Goal: Information Seeking & Learning: Learn about a topic

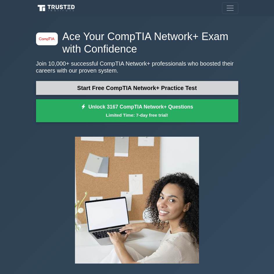
click at [126, 87] on link "Start Free CompTIA Network+ Practice Test" at bounding box center [137, 88] width 202 height 14
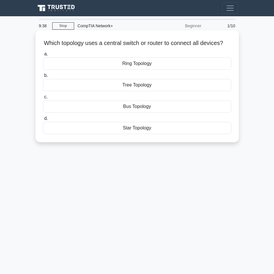
click at [147, 134] on div "Star Topology" at bounding box center [137, 128] width 188 height 12
click at [43, 121] on input "d. Star Topology" at bounding box center [43, 119] width 0 height 4
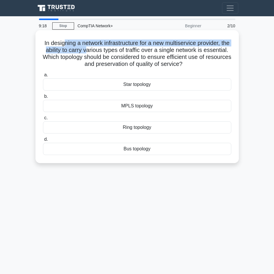
drag, startPoint x: 67, startPoint y: 45, endPoint x: 103, endPoint y: 52, distance: 36.9
click at [103, 51] on h5 "In designing a network infrastructure for a new multiservice provider, the abil…" at bounding box center [136, 54] width 189 height 28
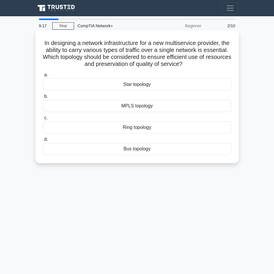
click at [102, 84] on div "Star topology" at bounding box center [137, 84] width 188 height 12
click at [43, 77] on input "a. Star topology" at bounding box center [43, 75] width 0 height 4
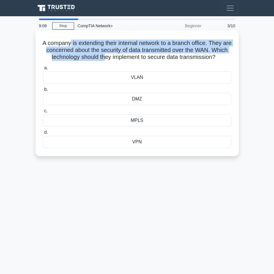
drag, startPoint x: 73, startPoint y: 44, endPoint x: 117, endPoint y: 54, distance: 44.5
click at [117, 54] on h5 "A company is extending their internal network to a branch office. They are conc…" at bounding box center [136, 51] width 189 height 22
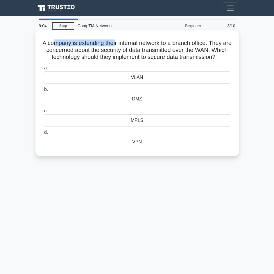
drag, startPoint x: 55, startPoint y: 44, endPoint x: 119, endPoint y: 42, distance: 63.9
click at [119, 42] on h5 "A company is extending their internal network to a branch office. They are conc…" at bounding box center [136, 51] width 189 height 22
drag, startPoint x: 84, startPoint y: 49, endPoint x: 131, endPoint y: 49, distance: 47.1
click at [131, 49] on h5 "A company is extending their internal network to a branch office. They are conc…" at bounding box center [136, 51] width 189 height 22
click at [123, 84] on div "VLAN" at bounding box center [137, 77] width 188 height 12
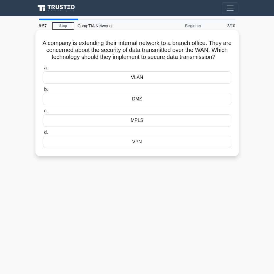
click at [43, 70] on input "a. VLAN" at bounding box center [43, 68] width 0 height 4
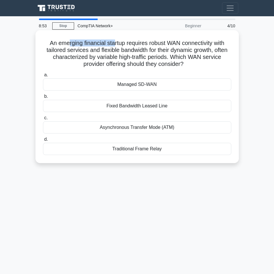
drag, startPoint x: 67, startPoint y: 43, endPoint x: 113, endPoint y: 42, distance: 45.6
click at [113, 42] on h5 "An emerging financial startup requires robust WAN connectivity with tailored se…" at bounding box center [136, 54] width 189 height 28
click at [107, 103] on div "Fixed Bandwidth Leased Line" at bounding box center [137, 106] width 188 height 12
click at [43, 98] on input "b. Fixed Bandwidth Leased Line" at bounding box center [43, 97] width 0 height 4
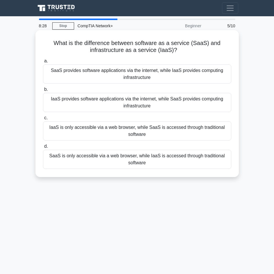
click at [103, 73] on div "SaaS provides software applications via the internet, while IaaS provides compu…" at bounding box center [137, 74] width 188 height 19
click at [43, 63] on input "a. SaaS provides software applications via the internet, while IaaS provides co…" at bounding box center [43, 61] width 0 height 4
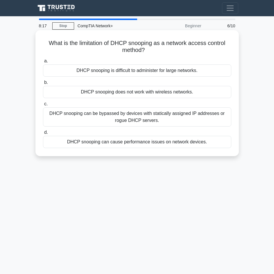
click at [105, 119] on div "DHCP snooping can be bypassed by devices with statically assigned IP addresses …" at bounding box center [137, 117] width 188 height 19
click at [43, 106] on input "c. DHCP snooping can be bypassed by devices with statically assigned IP address…" at bounding box center [43, 104] width 0 height 4
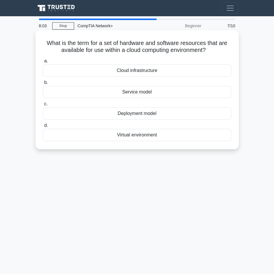
click at [106, 71] on div "Cloud infrastructure" at bounding box center [137, 71] width 188 height 12
click at [43, 63] on input "a. Cloud infrastructure" at bounding box center [43, 61] width 0 height 4
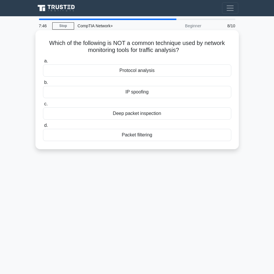
click at [155, 74] on div "Protocol analysis" at bounding box center [137, 71] width 188 height 12
click at [43, 63] on input "a. Protocol analysis" at bounding box center [43, 61] width 0 height 4
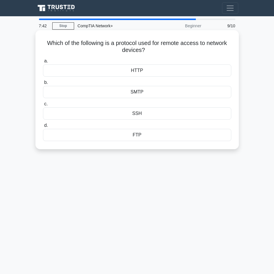
click at [142, 114] on div "SSH" at bounding box center [137, 114] width 188 height 12
click at [43, 106] on input "c. SSH" at bounding box center [43, 104] width 0 height 4
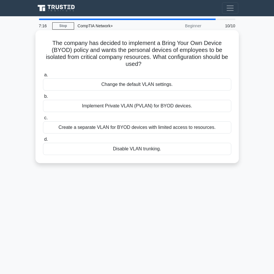
click at [127, 128] on div "Create a separate VLAN for BYOD devices with limited access to resources." at bounding box center [137, 127] width 188 height 12
click at [43, 120] on input "c. Create a separate VLAN for BYOD devices with limited access to resources." at bounding box center [43, 118] width 0 height 4
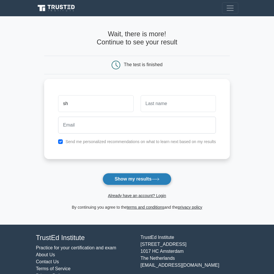
click at [134, 174] on button "Show my results" at bounding box center [137, 179] width 69 height 12
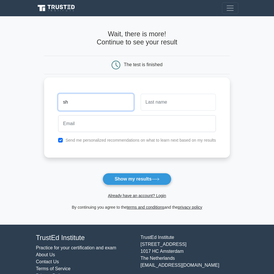
click at [91, 108] on input "sh" at bounding box center [95, 102] width 75 height 17
type input "sharon"
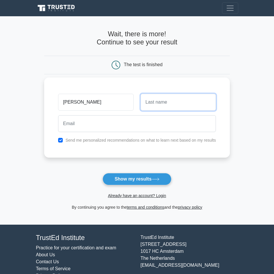
click at [166, 103] on input "text" at bounding box center [178, 102] width 75 height 17
type input "ebalang"
click at [132, 132] on div at bounding box center [137, 124] width 165 height 22
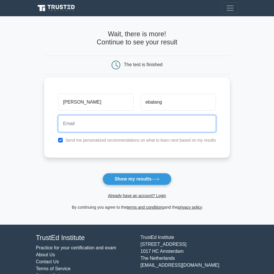
click at [131, 130] on input "email" at bounding box center [137, 123] width 158 height 17
type input "sharone485@gamil.com"
click at [103, 173] on button "Show my results" at bounding box center [137, 179] width 69 height 12
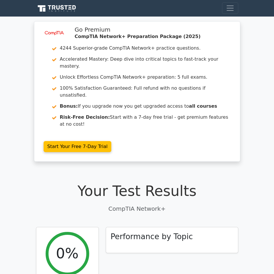
scroll to position [87, 0]
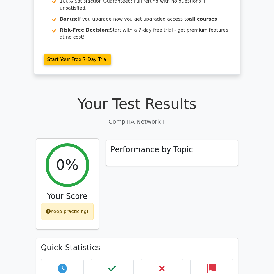
click at [75, 203] on div "Keep practicing!" at bounding box center [67, 211] width 53 height 17
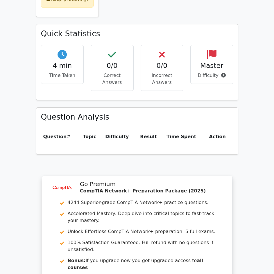
scroll to position [228, 0]
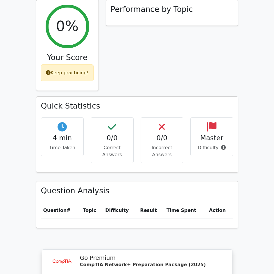
click at [107, 144] on p "Correct Answers" at bounding box center [112, 151] width 33 height 14
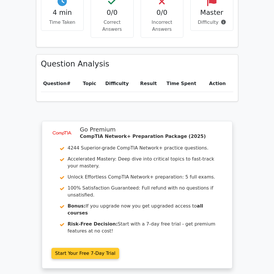
scroll to position [431, 0]
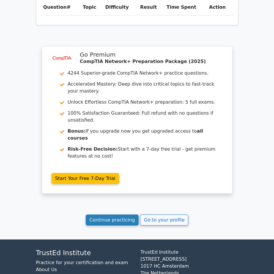
click at [122, 215] on link "Continue practicing" at bounding box center [112, 220] width 53 height 11
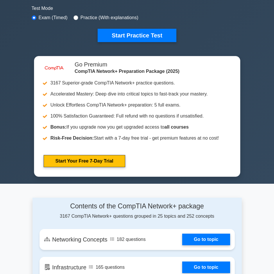
scroll to position [29, 0]
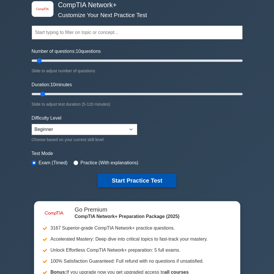
click at [125, 184] on button "Start Practice Test" at bounding box center [137, 180] width 78 height 13
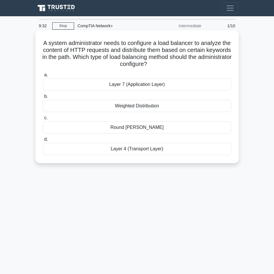
click at [93, 149] on div "Layer 4 (Transport Layer)" at bounding box center [137, 149] width 188 height 12
click at [43, 141] on input "d. Layer 4 (Transport Layer)" at bounding box center [43, 140] width 0 height 4
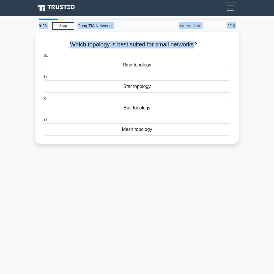
drag, startPoint x: 195, startPoint y: 43, endPoint x: 72, endPoint y: 17, distance: 125.6
click at [70, 15] on body "Go Premium Sharon" at bounding box center [137, 155] width 274 height 311
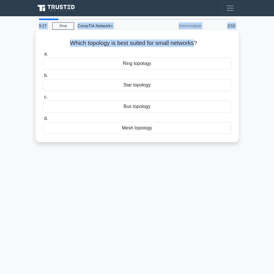
click at [78, 39] on div "Which topology is best suited for small networks? .spinner_0XTQ{transform-origi…" at bounding box center [137, 87] width 199 height 108
click at [71, 45] on h5 "Which topology is best suited for small networks? .spinner_0XTQ{transform-origi…" at bounding box center [136, 44] width 189 height 8
drag, startPoint x: 67, startPoint y: 44, endPoint x: 191, endPoint y: 45, distance: 124.1
click at [195, 45] on h5 "Which topology is best suited for small networks? .spinner_0XTQ{transform-origi…" at bounding box center [136, 44] width 189 height 8
copy h5 "Which topology is best suited for small networks"
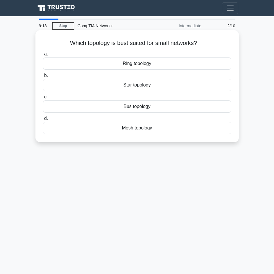
click at [153, 84] on div "Star topology" at bounding box center [137, 85] width 188 height 12
click at [43, 78] on input "b. Star topology" at bounding box center [43, 76] width 0 height 4
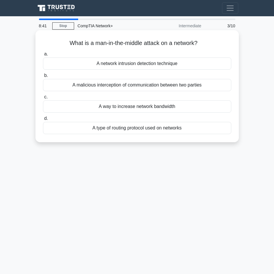
click at [180, 86] on div "A malicious interception of communication between two parties" at bounding box center [137, 85] width 188 height 12
click at [43, 78] on input "b. A malicious interception of communication between two parties" at bounding box center [43, 76] width 0 height 4
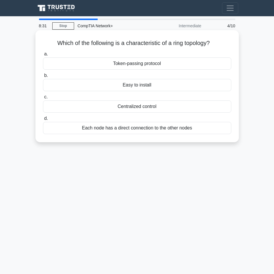
drag, startPoint x: 55, startPoint y: 42, endPoint x: 185, endPoint y: 127, distance: 155.7
click at [196, 129] on div "Which of the following is a characteristic of a ring topology? .spinner_0XTQ{tr…" at bounding box center [137, 87] width 199 height 108
copy div "Which of the following is a characteristic of a ring topology? .spinner_0XTQ{tr…"
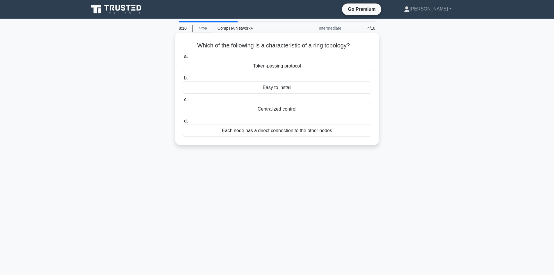
click at [262, 66] on div "Token-passing protocol" at bounding box center [277, 66] width 188 height 12
click at [183, 58] on input "a. Token-passing protocol" at bounding box center [183, 57] width 0 height 4
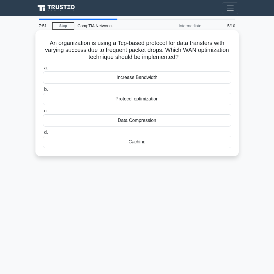
click at [178, 55] on h5 "An organization is using a Tcp-based protocol for data transfers with varying s…" at bounding box center [136, 51] width 189 height 22
drag, startPoint x: 44, startPoint y: 42, endPoint x: 145, endPoint y: 145, distance: 144.4
click at [145, 145] on div "An organization is using a Tcp-based protocol for data transfers with varying s…" at bounding box center [137, 93] width 199 height 121
copy div "An organization is using a Tcp-based protocol for data transfers with varying s…"
click at [138, 100] on div "Protocol optimization" at bounding box center [137, 99] width 188 height 12
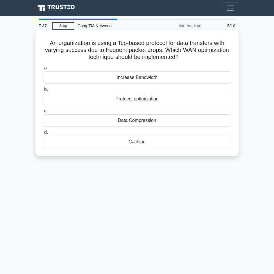
click at [43, 92] on input "b. Protocol optimization" at bounding box center [43, 90] width 0 height 4
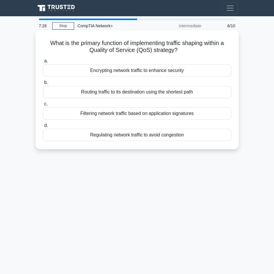
drag, startPoint x: 59, startPoint y: 44, endPoint x: 181, endPoint y: 135, distance: 153.0
click at [185, 135] on div "What is the primary function of implementing traffic shaping within a Quality o…" at bounding box center [137, 90] width 199 height 114
copy div "What is the primary function of implementing traffic shaping within a Quality o…"
click at [118, 135] on div "Regulating network traffic to avoid congestion" at bounding box center [137, 135] width 188 height 12
click at [43, 128] on input "d. Regulating network traffic to avoid congestion" at bounding box center [43, 126] width 0 height 4
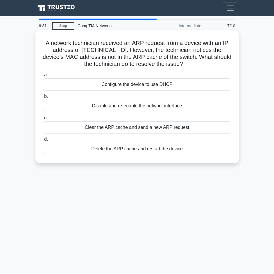
drag, startPoint x: 42, startPoint y: 44, endPoint x: 169, endPoint y: 148, distance: 163.3
click at [174, 148] on div "A network technician received an ARP request from a device with an IP address o…" at bounding box center [137, 97] width 199 height 128
copy div "A network technician received an ARP request from a device with an IP address o…"
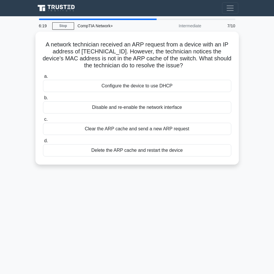
click at [106, 169] on div "A network technician received an ARP request from a device with an IP address o…" at bounding box center [137, 102] width 209 height 140
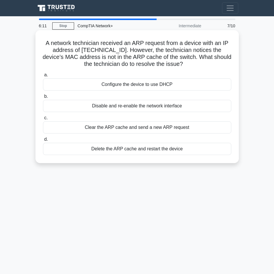
click at [119, 130] on div "Clear the ARP cache and send a new ARP request" at bounding box center [137, 127] width 188 height 12
click at [43, 120] on input "c. Clear the ARP cache and send a new ARP request" at bounding box center [43, 118] width 0 height 4
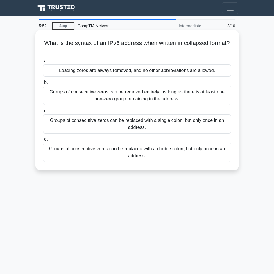
drag, startPoint x: 42, startPoint y: 42, endPoint x: 162, endPoint y: 148, distance: 160.6
click at [175, 149] on div "What is the syntax of an IPv6 address when written in collapsed format? .spinne…" at bounding box center [137, 100] width 199 height 135
click at [151, 154] on div "Groups of consecutive zeros can be replaced with a double colon, but only once …" at bounding box center [137, 152] width 188 height 19
click at [43, 141] on input "d. Groups of consecutive zeros can be replaced with a double colon, but only on…" at bounding box center [43, 140] width 0 height 4
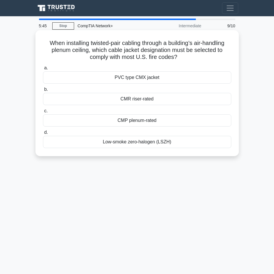
drag, startPoint x: 57, startPoint y: 46, endPoint x: 158, endPoint y: 141, distance: 138.5
click at [170, 141] on div "When installing twisted-pair cabling through a building’s air-handling plenum c…" at bounding box center [137, 93] width 199 height 121
copy div "When installing twisted-pair cabling through a building’s air-handling plenum c…"
click at [134, 120] on div "CMP plenum-rated" at bounding box center [137, 120] width 188 height 12
click at [43, 113] on input "c. CMP plenum-rated" at bounding box center [43, 111] width 0 height 4
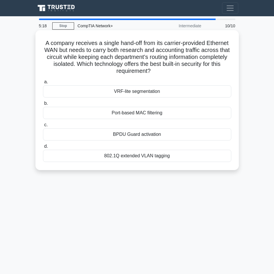
click at [106, 157] on div "802.1Q extended VLAN tagging" at bounding box center [137, 156] width 188 height 12
click at [43, 148] on input "d. 802.1Q extended VLAN tagging" at bounding box center [43, 147] width 0 height 4
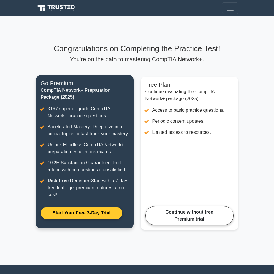
click at [82, 219] on link "Start Your Free 7-Day Trial" at bounding box center [82, 213] width 82 height 12
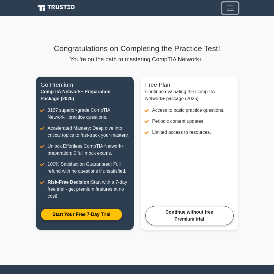
click at [229, 10] on span "Toggle navigation" at bounding box center [230, 8] width 9 height 9
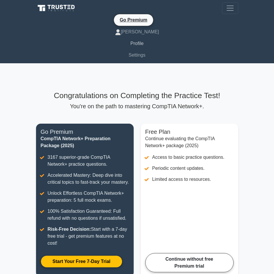
click at [135, 42] on link "Profile" at bounding box center [137, 44] width 202 height 12
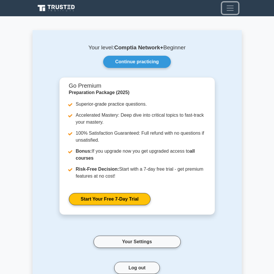
click at [230, 10] on span "Toggle navigation" at bounding box center [230, 8] width 9 height 9
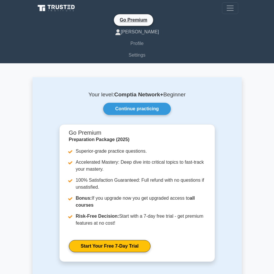
click at [144, 34] on link "[PERSON_NAME]" at bounding box center [137, 32] width 202 height 12
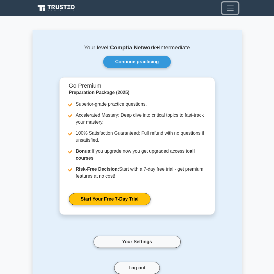
click at [230, 7] on span "Toggle navigation" at bounding box center [230, 8] width 9 height 9
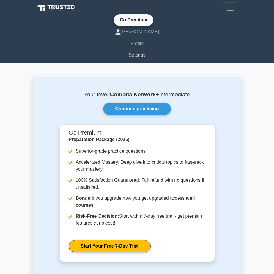
click at [143, 55] on link "Settings" at bounding box center [137, 55] width 202 height 12
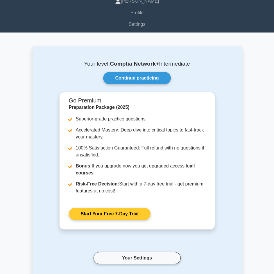
scroll to position [160, 0]
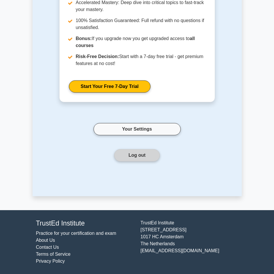
click at [136, 151] on button "Log out" at bounding box center [137, 155] width 46 height 12
